Goal: Task Accomplishment & Management: Complete application form

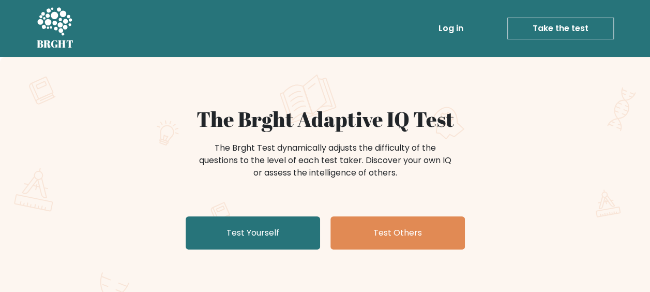
scroll to position [52, 0]
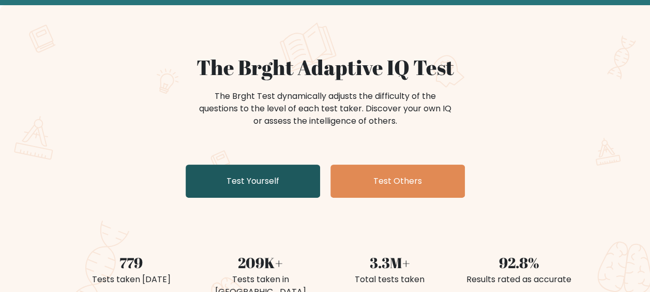
click at [266, 184] on link "Test Yourself" at bounding box center [253, 181] width 134 height 33
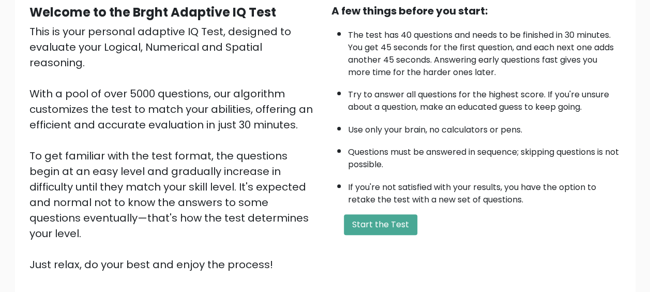
scroll to position [155, 0]
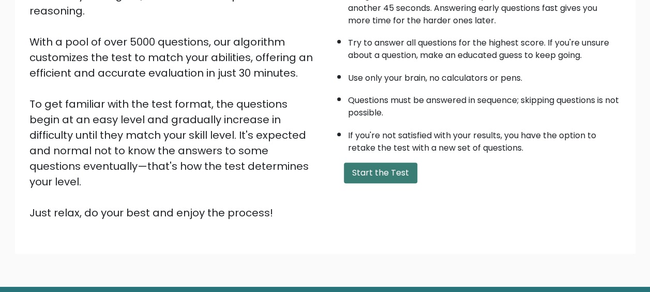
click at [361, 173] on button "Start the Test" at bounding box center [380, 172] width 73 height 21
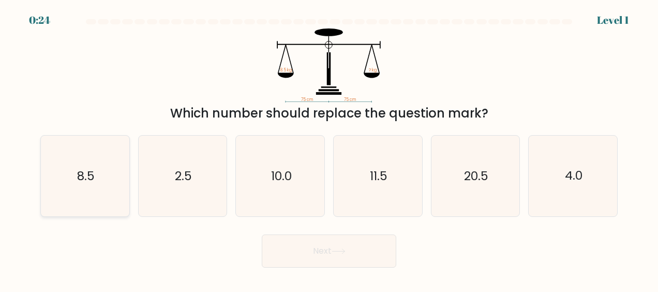
click at [110, 189] on icon "8.5" at bounding box center [84, 176] width 81 height 81
click at [329, 148] on input "a. 8.5" at bounding box center [329, 147] width 1 height 3
radio input "true"
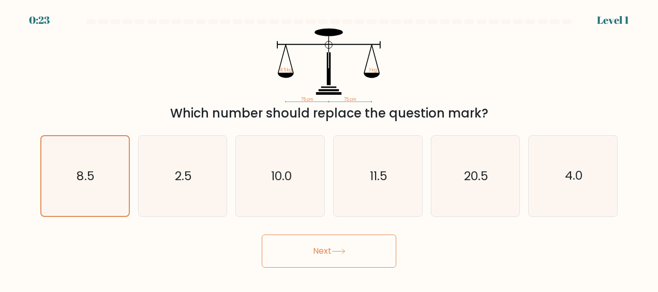
click at [359, 253] on button "Next" at bounding box center [329, 250] width 134 height 33
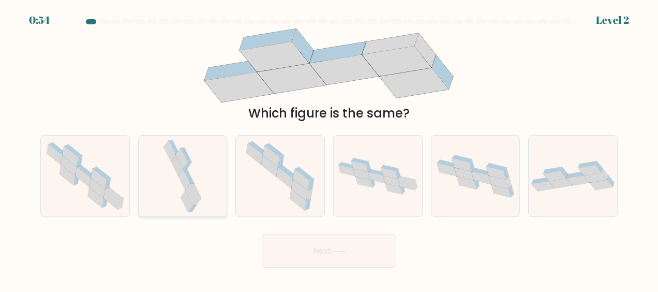
click at [193, 179] on icon at bounding box center [182, 176] width 42 height 81
click at [329, 148] on input "b." at bounding box center [329, 147] width 1 height 3
radio input "true"
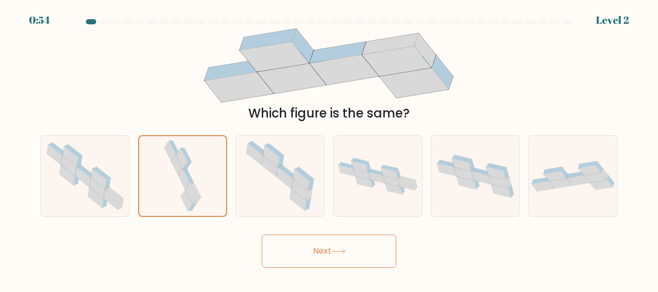
click at [312, 245] on button "Next" at bounding box center [329, 250] width 134 height 33
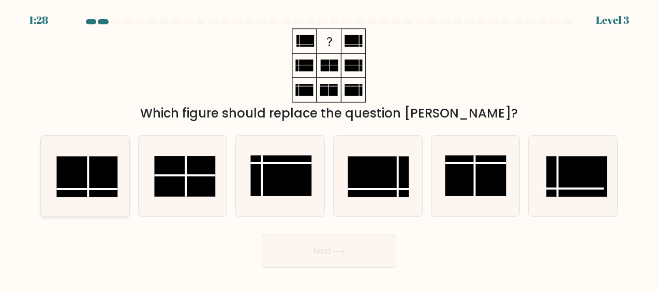
click at [81, 175] on rect at bounding box center [87, 176] width 61 height 40
click at [329, 148] on input "a." at bounding box center [329, 147] width 1 height 3
radio input "true"
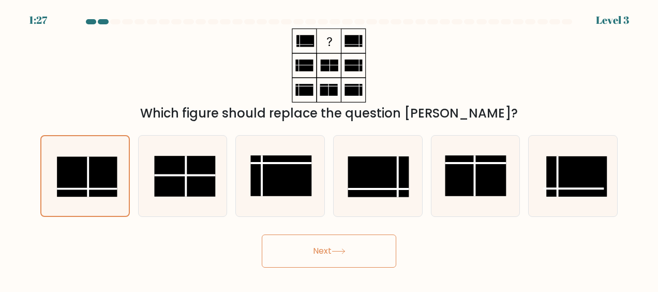
click at [294, 259] on button "Next" at bounding box center [329, 250] width 134 height 33
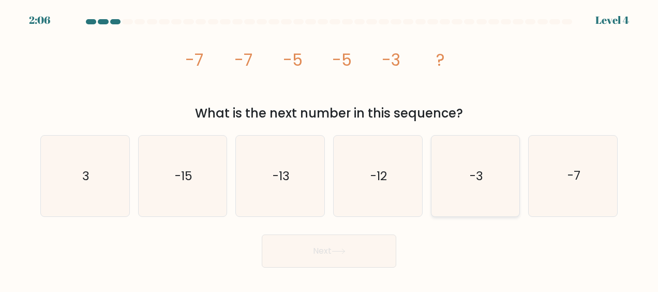
click at [466, 179] on icon "-3" at bounding box center [475, 176] width 81 height 81
click at [330, 148] on input "e. -3" at bounding box center [329, 147] width 1 height 3
radio input "true"
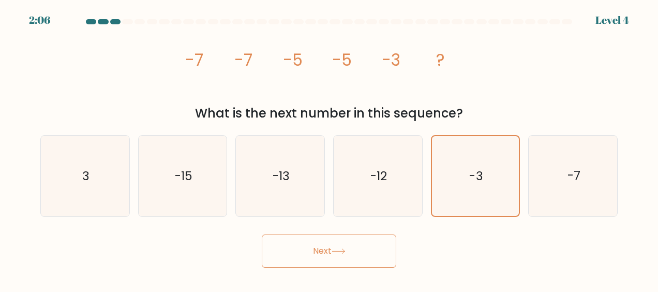
click at [321, 253] on button "Next" at bounding box center [329, 250] width 134 height 33
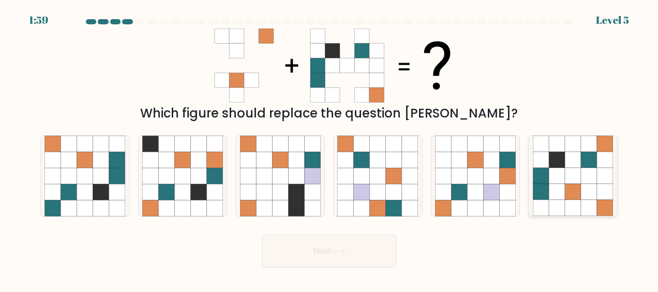
click at [561, 199] on icon at bounding box center [557, 192] width 16 height 16
click at [330, 148] on input "f." at bounding box center [329, 147] width 1 height 3
radio input "true"
click at [336, 251] on icon at bounding box center [338, 251] width 12 height 5
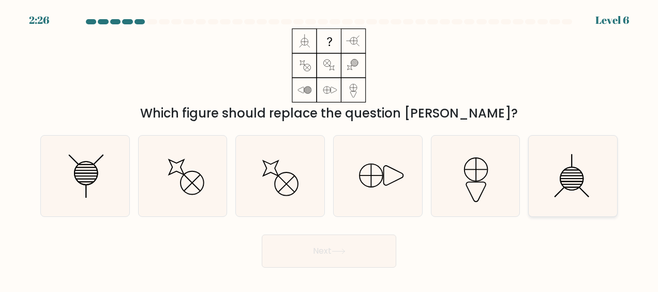
click at [551, 172] on icon at bounding box center [573, 176] width 81 height 81
click at [330, 148] on input "f." at bounding box center [329, 147] width 1 height 3
radio input "true"
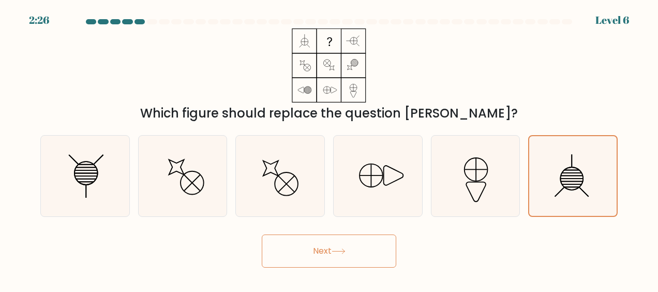
click at [331, 248] on button "Next" at bounding box center [329, 250] width 134 height 33
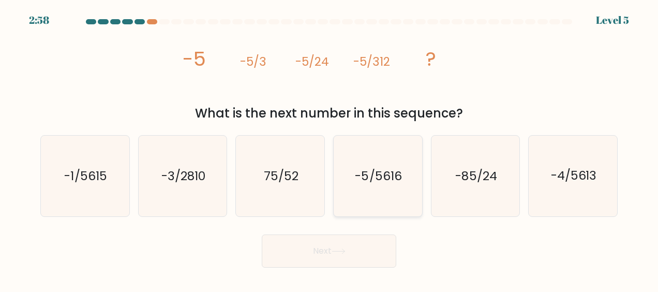
click at [376, 187] on icon "-5/5616" at bounding box center [377, 176] width 81 height 81
click at [330, 148] on input "d. -5/5616" at bounding box center [329, 147] width 1 height 3
radio input "true"
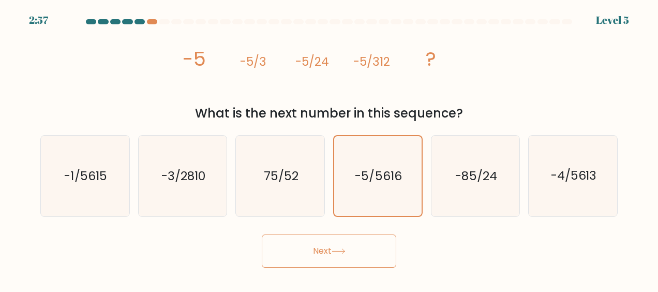
click at [351, 252] on button "Next" at bounding box center [329, 250] width 134 height 33
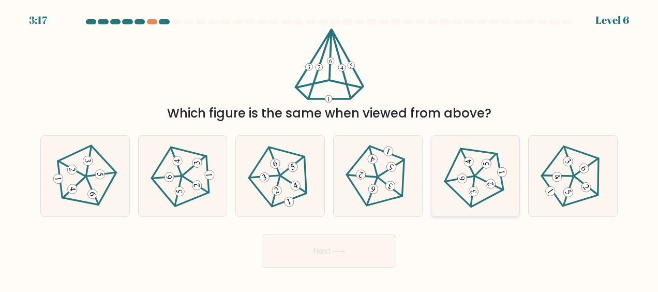
click at [488, 189] on icon at bounding box center [475, 176] width 65 height 65
click at [330, 148] on input "e." at bounding box center [329, 147] width 1 height 3
radio input "true"
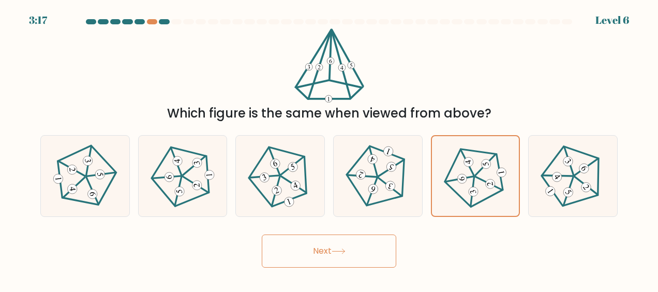
click at [342, 247] on button "Next" at bounding box center [329, 250] width 134 height 33
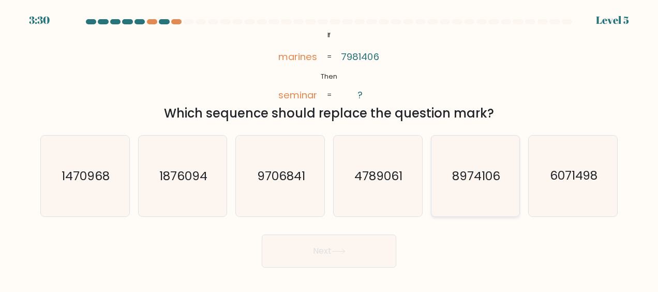
click at [467, 189] on icon "8974106" at bounding box center [475, 176] width 81 height 81
click at [330, 148] on input "e. 8974106" at bounding box center [329, 147] width 1 height 3
radio input "true"
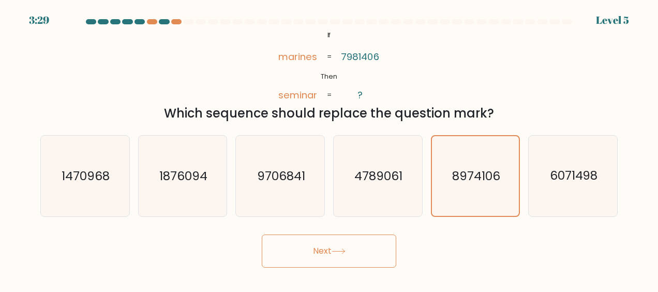
click at [339, 250] on icon at bounding box center [339, 251] width 14 height 6
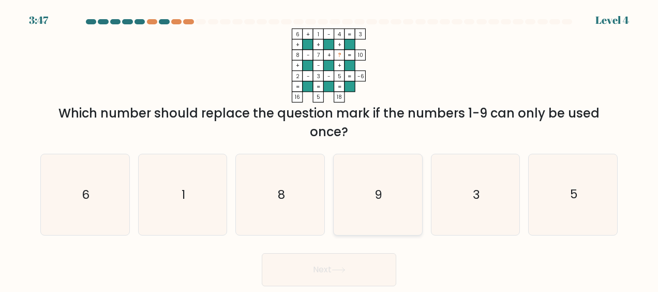
click at [383, 184] on icon "9" at bounding box center [377, 194] width 81 height 81
click at [330, 148] on input "d. 9" at bounding box center [329, 147] width 1 height 3
radio input "true"
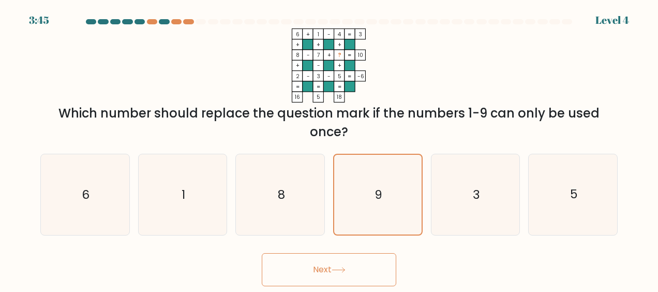
click at [343, 271] on icon at bounding box center [339, 270] width 14 height 6
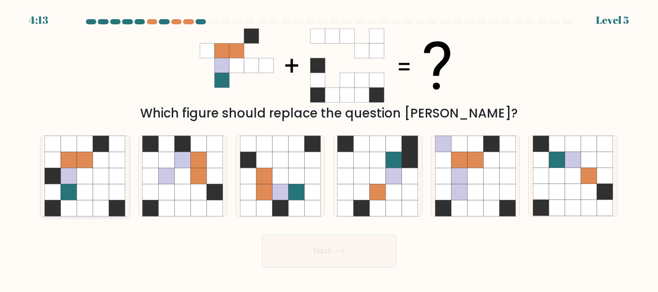
click at [91, 196] on icon at bounding box center [85, 192] width 16 height 16
click at [329, 148] on input "a." at bounding box center [329, 147] width 1 height 3
radio input "true"
click at [333, 252] on button "Next" at bounding box center [329, 250] width 134 height 33
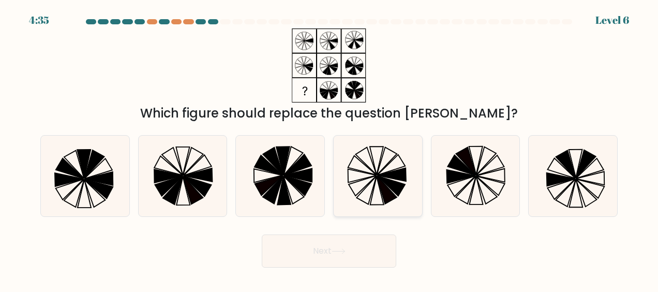
click at [379, 189] on icon at bounding box center [377, 176] width 81 height 81
click at [330, 148] on input "d." at bounding box center [329, 147] width 1 height 3
radio input "true"
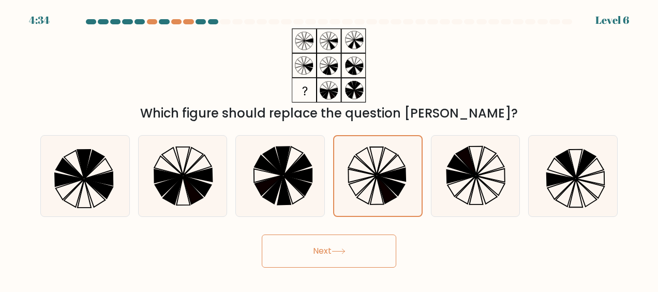
click at [341, 251] on icon at bounding box center [338, 251] width 12 height 5
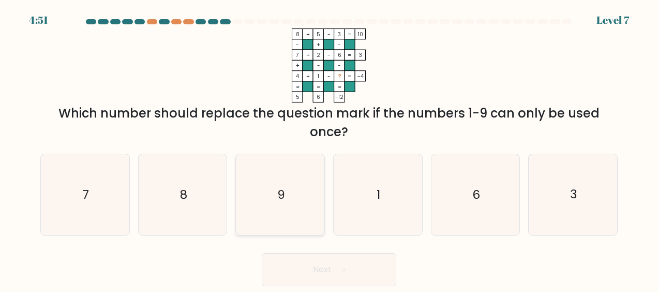
click at [282, 201] on text "9" at bounding box center [281, 194] width 8 height 17
click at [329, 148] on input "c. 9" at bounding box center [329, 147] width 1 height 3
radio input "true"
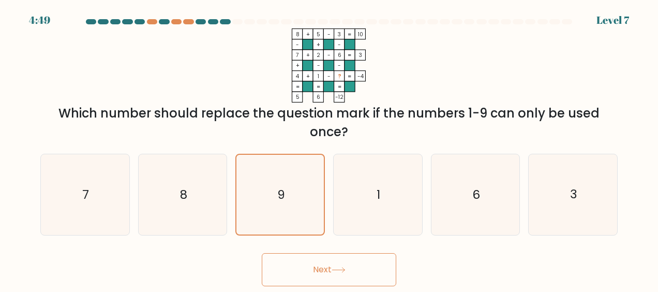
click at [343, 272] on icon at bounding box center [339, 270] width 14 height 6
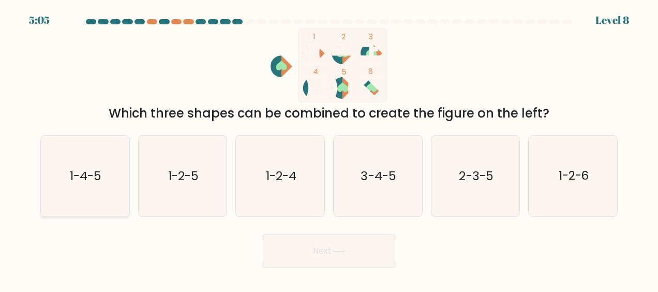
click at [81, 179] on text "1-4-5" at bounding box center [86, 176] width 32 height 17
click at [329, 148] on input "a. 1-4-5" at bounding box center [329, 147] width 1 height 3
radio input "true"
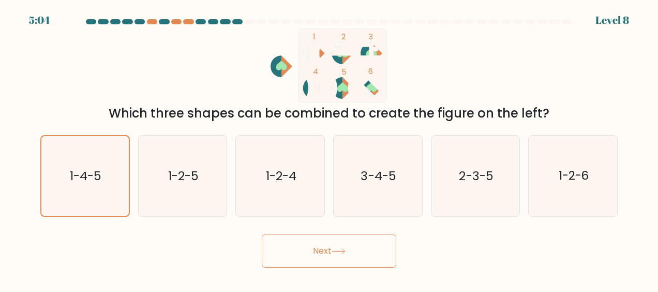
click at [342, 256] on button "Next" at bounding box center [329, 250] width 134 height 33
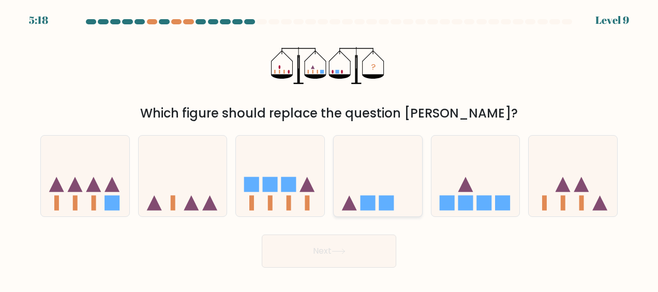
click at [348, 199] on icon at bounding box center [349, 202] width 15 height 15
click at [330, 148] on input "d." at bounding box center [329, 147] width 1 height 3
radio input "true"
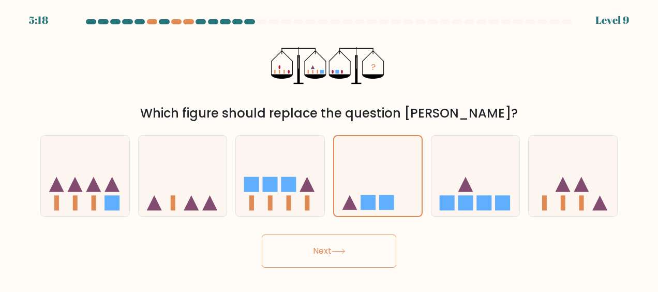
click at [343, 256] on button "Next" at bounding box center [329, 250] width 134 height 33
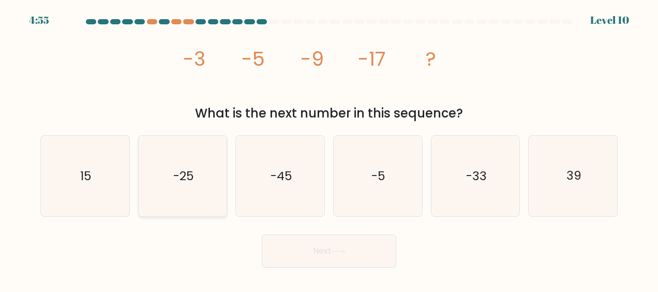
click at [177, 165] on icon "-25" at bounding box center [182, 176] width 81 height 81
click at [329, 148] on input "b. -25" at bounding box center [329, 147] width 1 height 3
radio input "true"
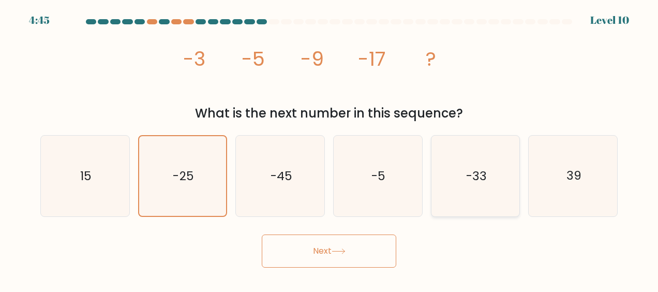
click at [487, 171] on icon "-33" at bounding box center [475, 176] width 81 height 81
click at [330, 148] on input "e. -33" at bounding box center [329, 147] width 1 height 3
radio input "true"
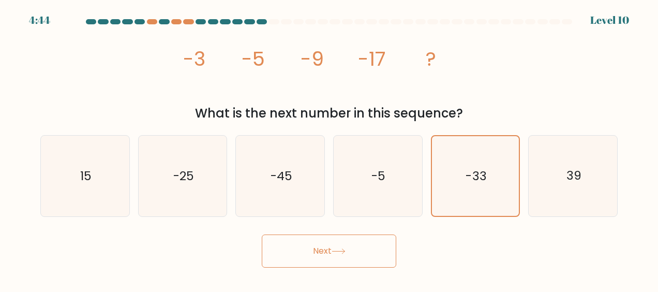
click at [354, 258] on button "Next" at bounding box center [329, 250] width 134 height 33
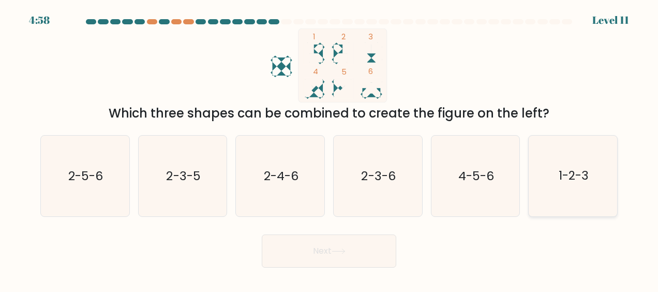
click at [550, 189] on icon "1-2-3" at bounding box center [573, 176] width 81 height 81
click at [330, 148] on input "f. 1-2-3" at bounding box center [329, 147] width 1 height 3
radio input "true"
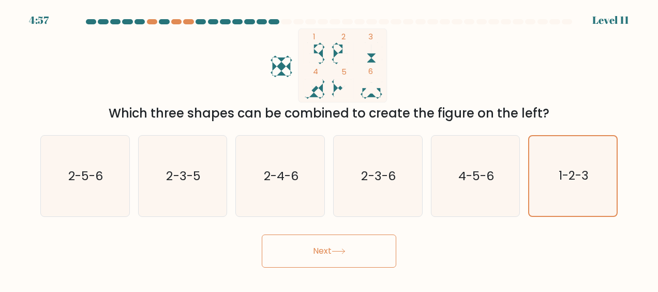
click at [341, 255] on button "Next" at bounding box center [329, 250] width 134 height 33
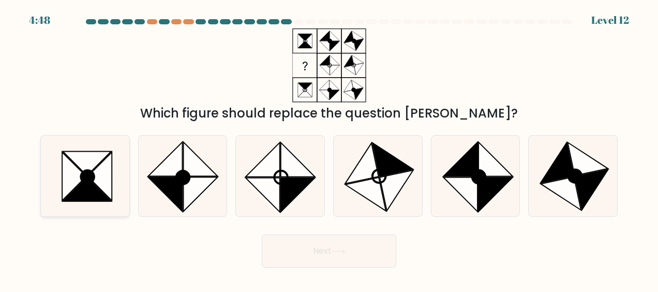
click at [91, 175] on icon at bounding box center [87, 176] width 13 height 13
click at [329, 148] on input "a." at bounding box center [329, 147] width 1 height 3
radio input "true"
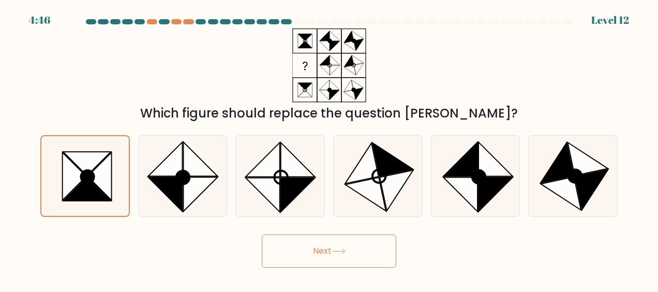
click at [338, 248] on icon at bounding box center [339, 251] width 14 height 6
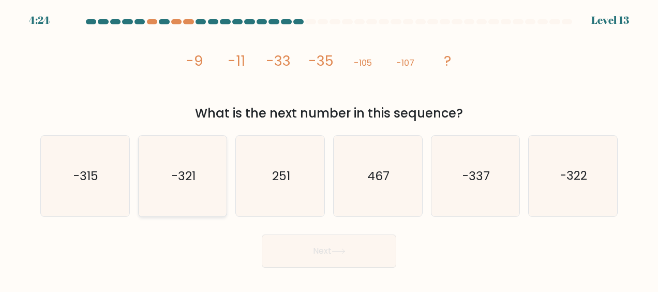
click at [207, 190] on icon "-321" at bounding box center [182, 176] width 81 height 81
click at [329, 148] on input "b. -321" at bounding box center [329, 147] width 1 height 3
radio input "true"
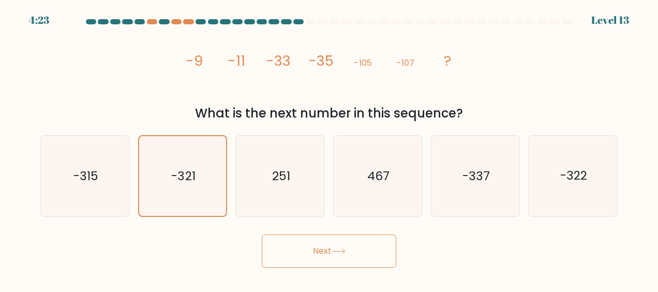
click at [333, 259] on button "Next" at bounding box center [329, 250] width 134 height 33
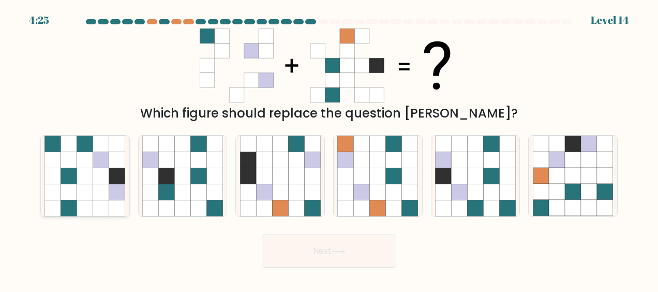
click at [86, 193] on icon at bounding box center [85, 192] width 16 height 16
click at [329, 148] on input "a." at bounding box center [329, 147] width 1 height 3
radio input "true"
click at [295, 247] on button "Next" at bounding box center [329, 250] width 134 height 33
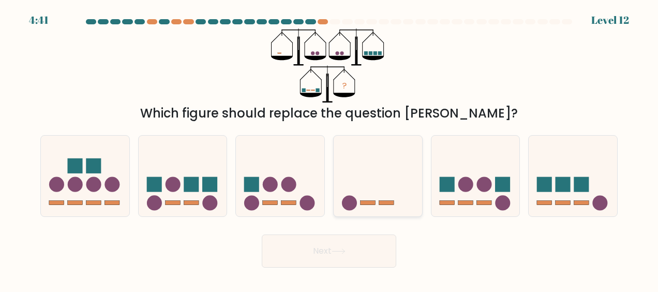
click at [368, 180] on icon at bounding box center [378, 176] width 88 height 73
click at [330, 148] on input "d." at bounding box center [329, 147] width 1 height 3
radio input "true"
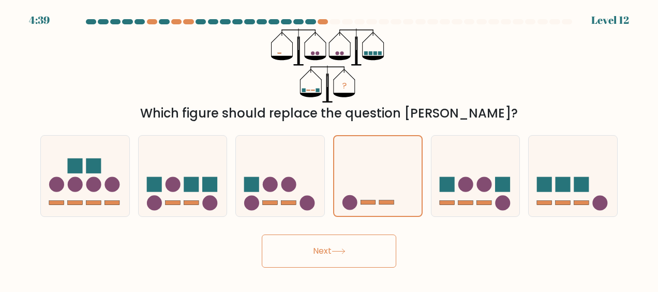
click at [352, 249] on button "Next" at bounding box center [329, 250] width 134 height 33
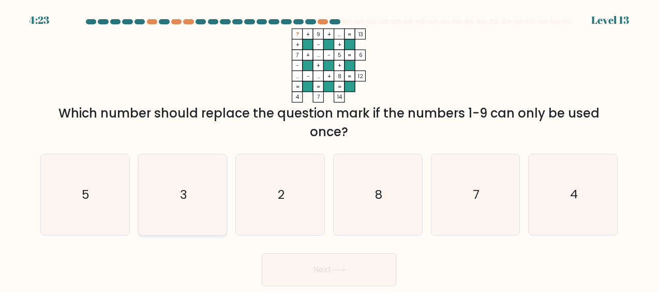
click at [194, 192] on icon "3" at bounding box center [182, 194] width 81 height 81
click at [329, 148] on input "b. 3" at bounding box center [329, 147] width 1 height 3
radio input "true"
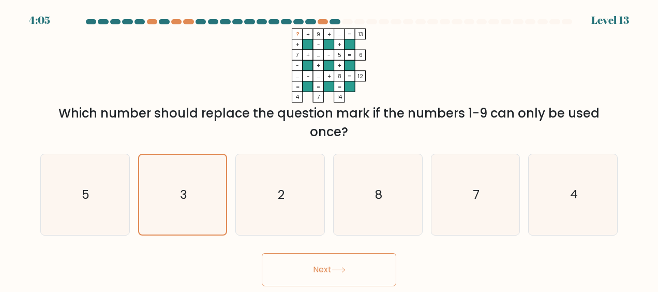
click at [319, 272] on button "Next" at bounding box center [329, 269] width 134 height 33
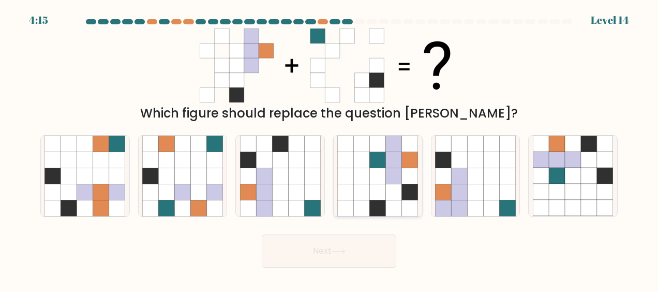
click at [375, 182] on icon at bounding box center [378, 176] width 16 height 16
click at [330, 148] on input "d." at bounding box center [329, 147] width 1 height 3
radio input "true"
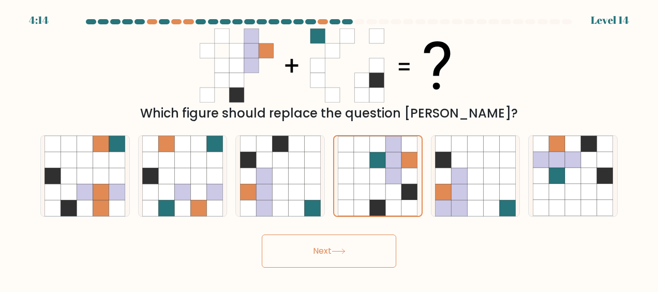
click at [356, 254] on button "Next" at bounding box center [329, 250] width 134 height 33
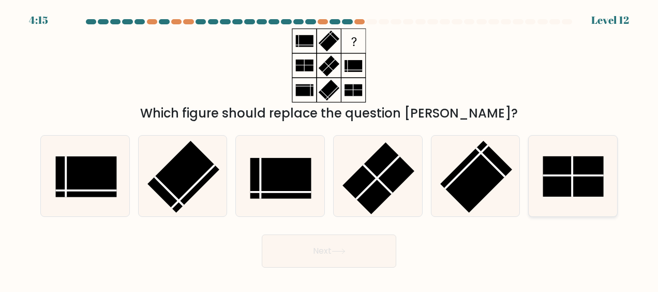
click at [581, 173] on rect at bounding box center [573, 176] width 61 height 40
click at [330, 148] on input "f." at bounding box center [329, 147] width 1 height 3
radio input "true"
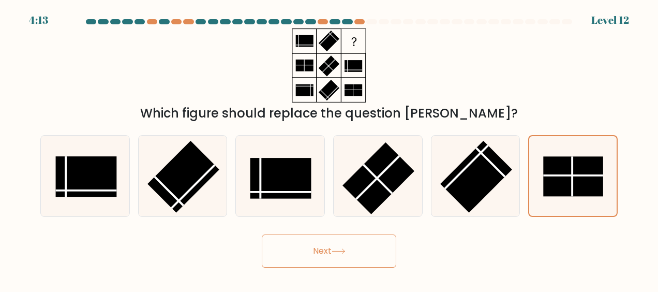
click at [373, 258] on button "Next" at bounding box center [329, 250] width 134 height 33
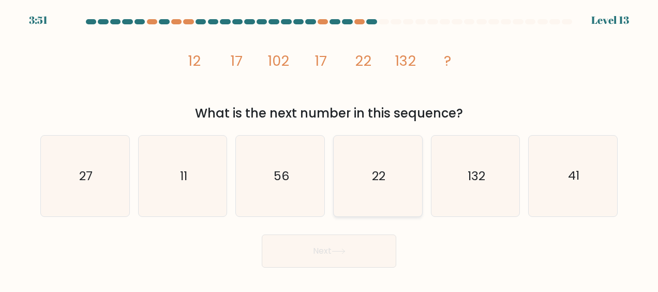
click at [376, 171] on text "22" at bounding box center [378, 176] width 13 height 17
click at [330, 148] on input "d. 22" at bounding box center [329, 147] width 1 height 3
radio input "true"
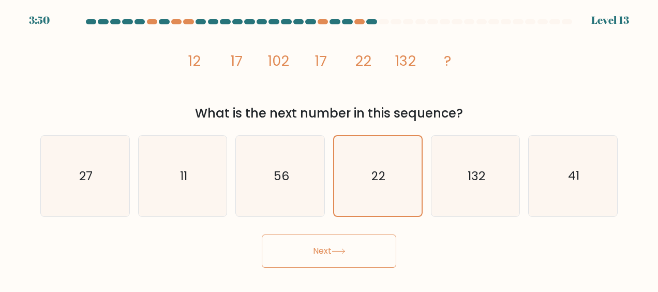
click at [341, 251] on icon at bounding box center [338, 251] width 12 height 5
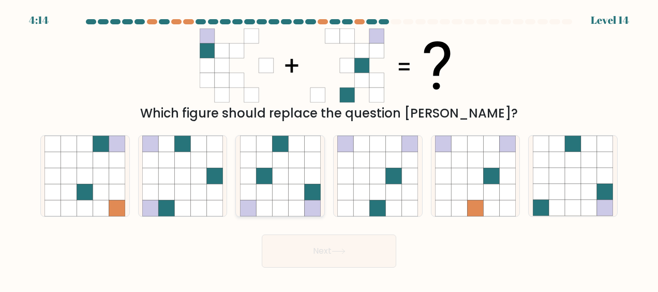
click at [275, 186] on icon at bounding box center [280, 192] width 16 height 16
click at [329, 148] on input "c." at bounding box center [329, 147] width 1 height 3
radio input "true"
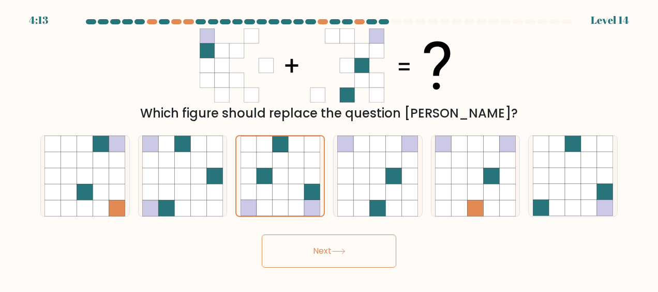
click at [350, 247] on button "Next" at bounding box center [329, 250] width 134 height 33
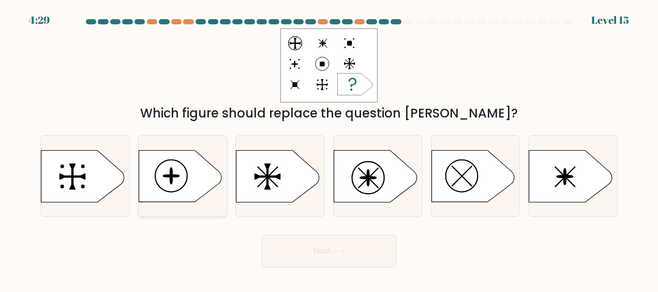
click at [198, 176] on icon at bounding box center [180, 176] width 83 height 52
click at [329, 148] on input "b." at bounding box center [329, 147] width 1 height 3
radio input "true"
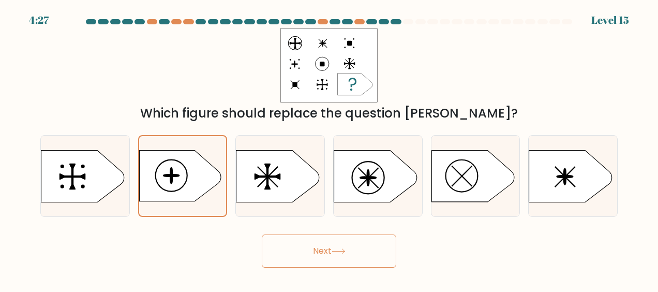
click at [321, 240] on button "Next" at bounding box center [329, 250] width 134 height 33
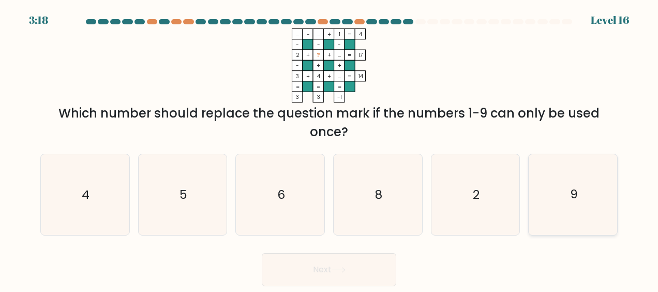
click at [581, 200] on icon "9" at bounding box center [573, 194] width 81 height 81
click at [330, 148] on input "f. 9" at bounding box center [329, 147] width 1 height 3
radio input "true"
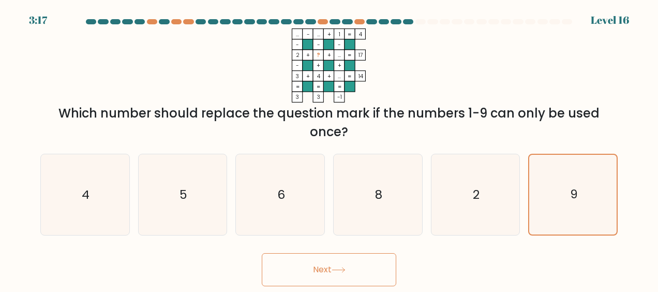
click at [352, 264] on button "Next" at bounding box center [329, 269] width 134 height 33
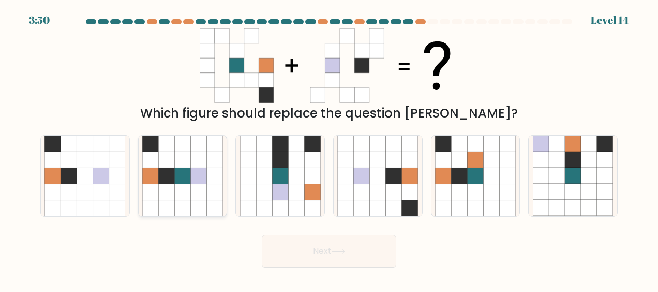
click at [185, 193] on icon at bounding box center [182, 192] width 16 height 16
click at [329, 148] on input "b." at bounding box center [329, 147] width 1 height 3
radio input "true"
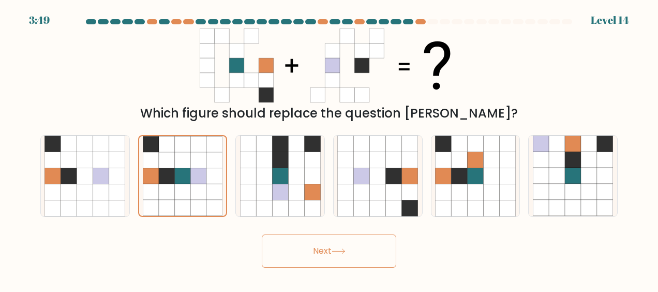
click at [338, 259] on button "Next" at bounding box center [329, 250] width 134 height 33
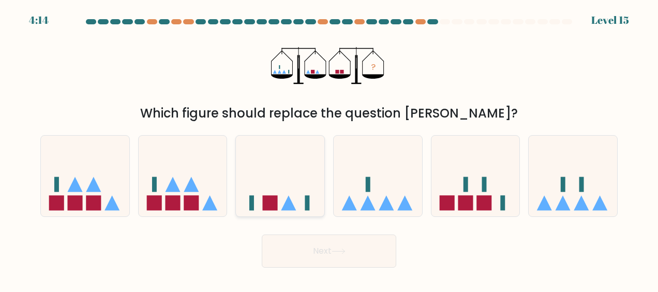
click at [300, 195] on icon at bounding box center [280, 176] width 88 height 73
click at [329, 148] on input "c." at bounding box center [329, 147] width 1 height 3
radio input "true"
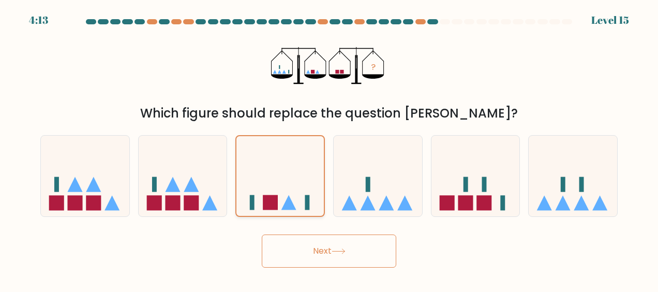
click at [286, 199] on icon at bounding box center [279, 176] width 87 height 72
click at [329, 148] on input "c." at bounding box center [329, 147] width 1 height 3
click at [352, 252] on button "Next" at bounding box center [329, 250] width 134 height 33
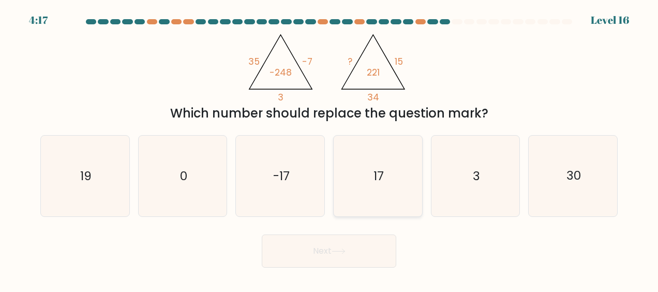
click at [384, 173] on icon "17" at bounding box center [377, 176] width 81 height 81
click at [330, 148] on input "d. 17" at bounding box center [329, 147] width 1 height 3
radio input "true"
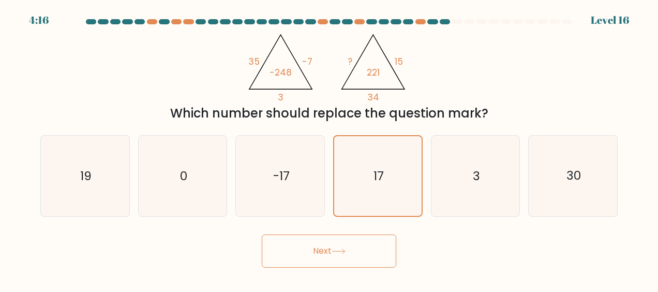
click at [349, 258] on button "Next" at bounding box center [329, 250] width 134 height 33
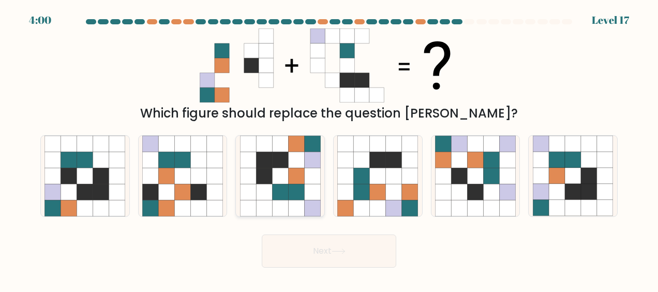
click at [290, 186] on icon at bounding box center [296, 192] width 16 height 16
click at [329, 148] on input "c." at bounding box center [329, 147] width 1 height 3
radio input "true"
click at [345, 251] on icon at bounding box center [338, 251] width 12 height 5
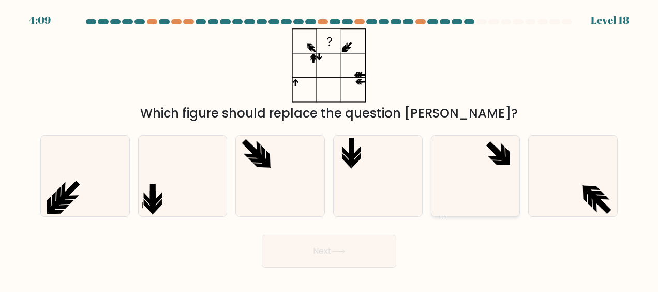
click at [490, 169] on icon at bounding box center [475, 176] width 81 height 81
click at [330, 148] on input "e." at bounding box center [329, 147] width 1 height 3
radio input "true"
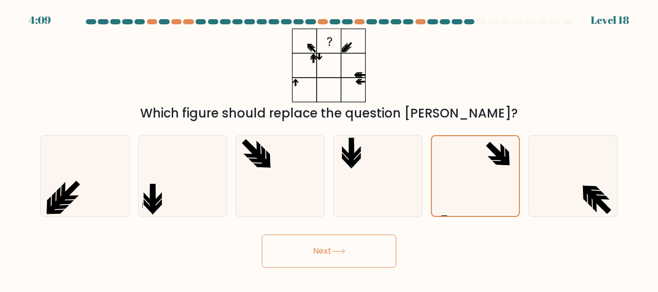
click at [337, 246] on button "Next" at bounding box center [329, 250] width 134 height 33
